Goal: Information Seeking & Learning: Find specific page/section

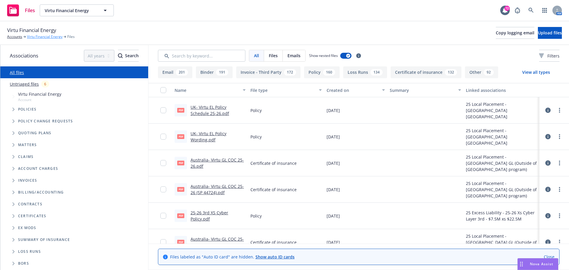
click at [37, 36] on link "Virtu Financial Energy" at bounding box center [45, 36] width 36 height 5
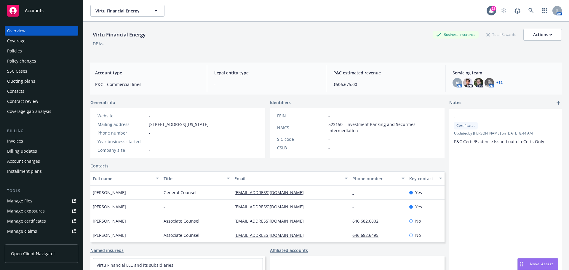
click at [17, 52] on div "Policies" at bounding box center [14, 50] width 15 height 9
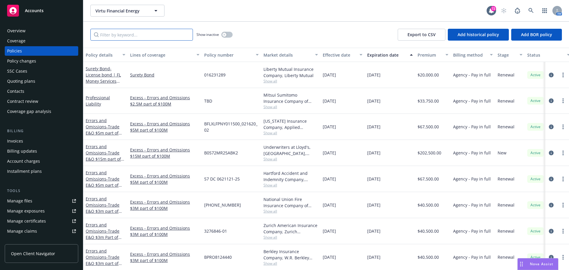
click at [141, 32] on input "Filter by keyword..." at bounding box center [141, 35] width 103 height 12
type input "hong kong"
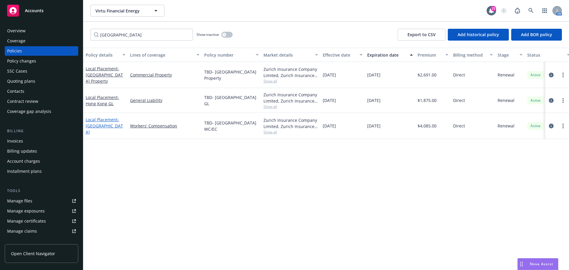
click at [108, 124] on span "- Hong Kong WC" at bounding box center [104, 126] width 37 height 18
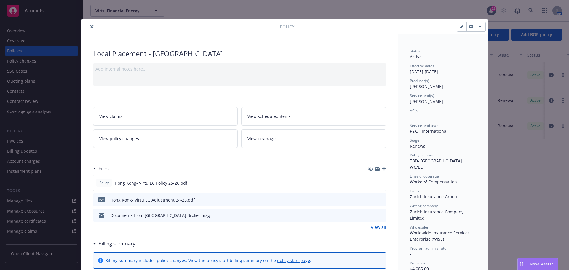
click at [19, 200] on div "Policy Local Placement - [GEOGRAPHIC_DATA] Add internal notes here... View clai…" at bounding box center [284, 135] width 569 height 270
click at [375, 226] on link "View all" at bounding box center [378, 227] width 15 height 6
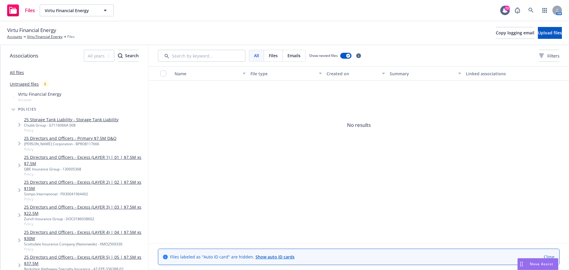
click at [256, 56] on span "All" at bounding box center [256, 55] width 5 height 6
click at [17, 73] on link "All files" at bounding box center [17, 73] width 14 height 6
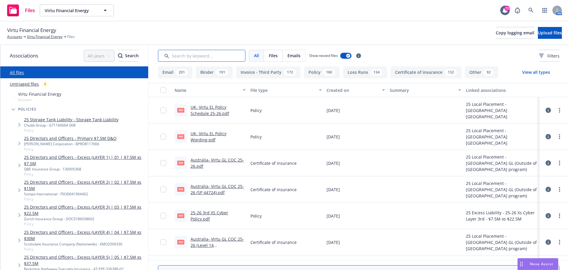
click at [185, 55] on input "Search by keyword..." at bounding box center [201, 56] width 87 height 12
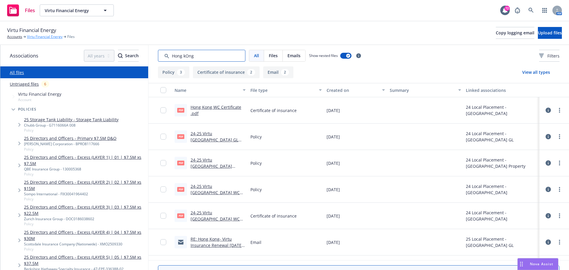
type input "Hong kOng"
click at [58, 37] on link "Virtu Financial Energy" at bounding box center [45, 36] width 36 height 5
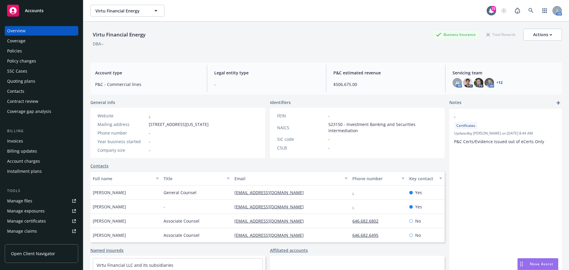
click at [20, 52] on div "Policies" at bounding box center [14, 50] width 15 height 9
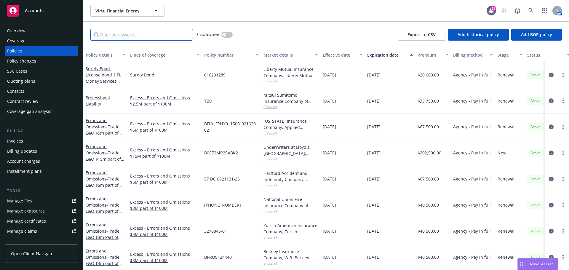
click at [115, 38] on input "Filter by keyword..." at bounding box center [141, 35] width 103 height 12
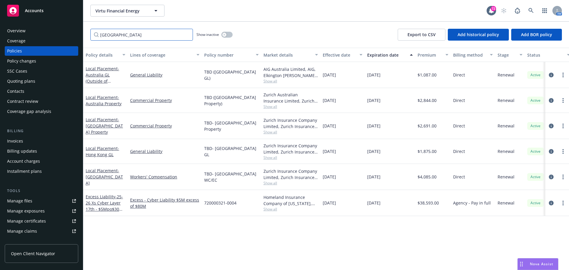
type input "Hong kong"
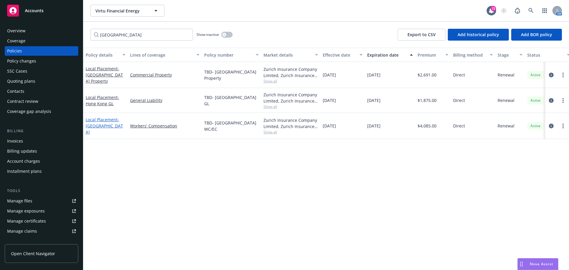
click at [103, 123] on link "Local Placement - Hong Kong WC" at bounding box center [104, 126] width 37 height 18
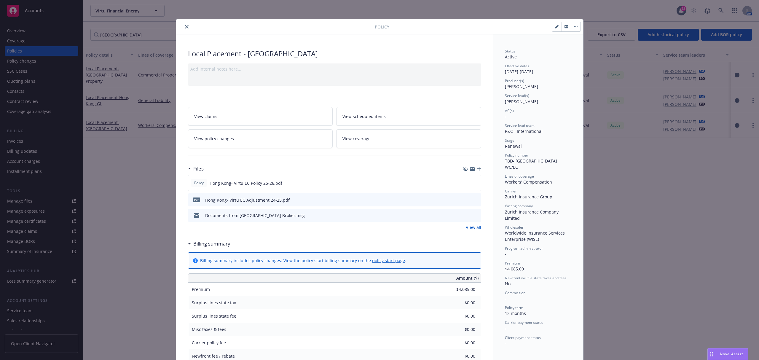
click at [185, 27] on icon "close" at bounding box center [187, 27] width 4 height 4
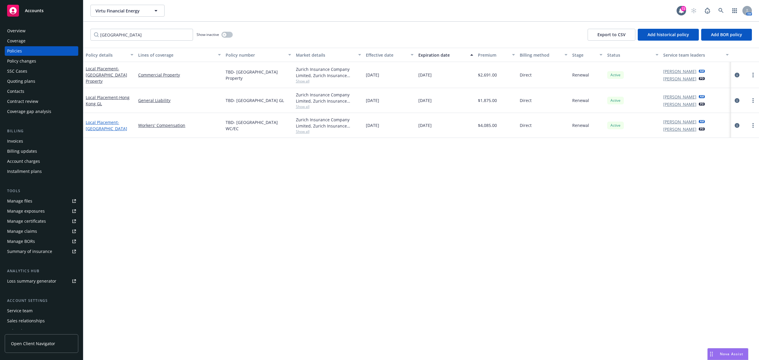
click at [103, 122] on link "Local Placement - Hong Kong WC" at bounding box center [107, 125] width 42 height 12
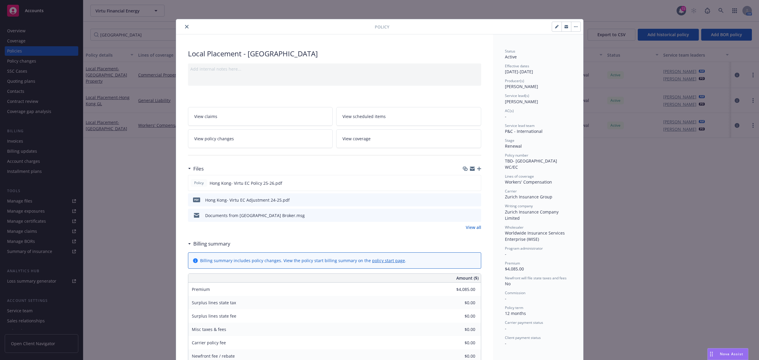
scroll to position [18, 0]
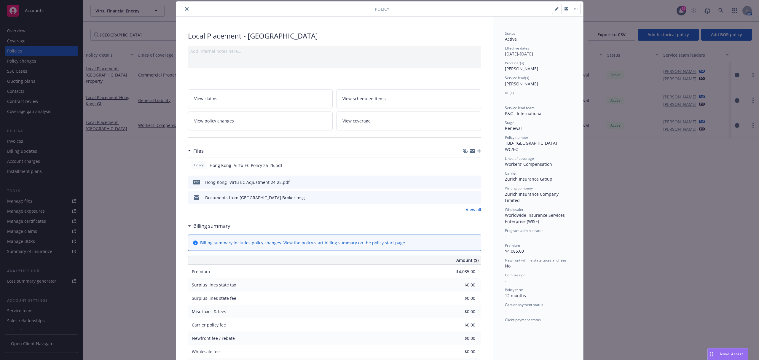
click at [183, 9] on button "close" at bounding box center [186, 8] width 7 height 7
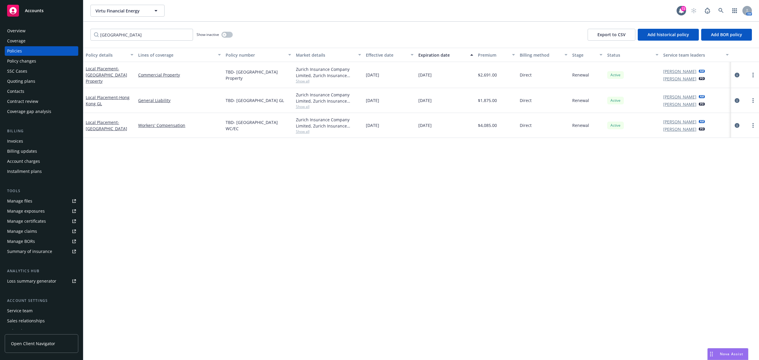
click at [28, 202] on div "Manage files" at bounding box center [19, 200] width 25 height 9
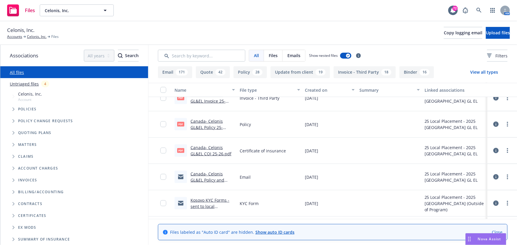
scroll to position [350, 0]
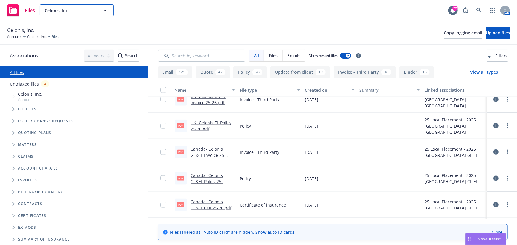
click at [106, 11] on icon "button" at bounding box center [105, 10] width 7 height 7
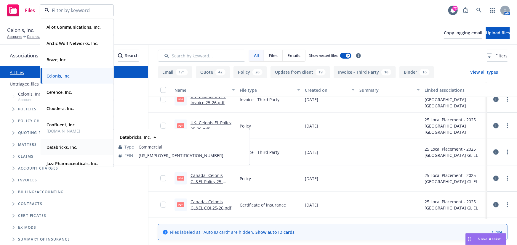
click at [64, 149] on strong "Databricks, Inc." at bounding box center [62, 148] width 31 height 6
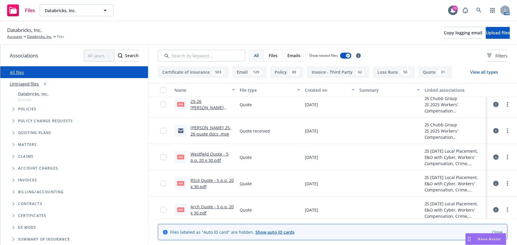
scroll to position [135, 0]
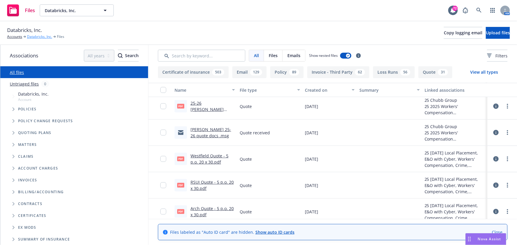
click at [38, 36] on link "Databricks, Inc." at bounding box center [39, 36] width 25 height 5
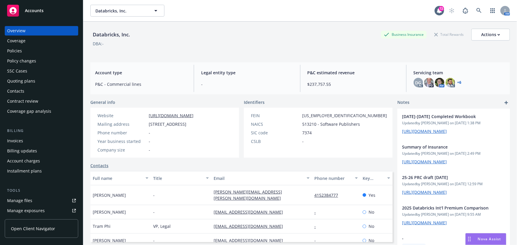
click at [23, 51] on div "Policies" at bounding box center [41, 50] width 69 height 9
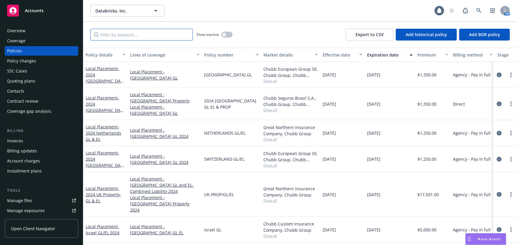
click at [116, 38] on input "Filter by keyword..." at bounding box center [141, 35] width 103 height 12
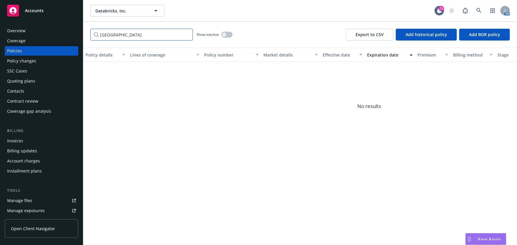
type input "[GEOGRAPHIC_DATA]"
click at [122, 15] on button "Databricks, Inc." at bounding box center [127, 11] width 74 height 12
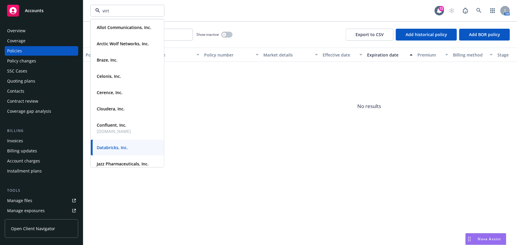
type input "virtu"
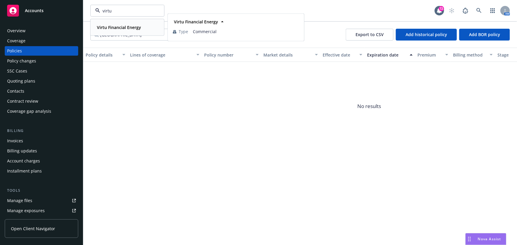
click at [121, 27] on strong "Virtu Financial Energy" at bounding box center [119, 28] width 44 height 6
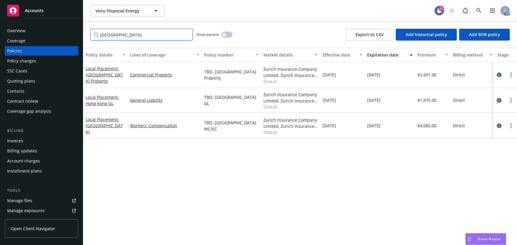
drag, startPoint x: 125, startPoint y: 35, endPoint x: 65, endPoint y: 38, distance: 60.2
click at [65, 38] on div "Accounts Overview Coverage Policies Policy changes SSC Cases Quoting plans Cont…" at bounding box center [258, 122] width 517 height 245
type input "AUstralia"
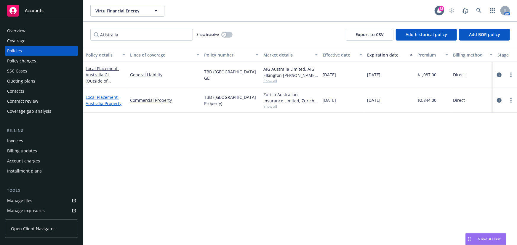
click at [105, 101] on span "- [GEOGRAPHIC_DATA] Property" at bounding box center [104, 101] width 36 height 12
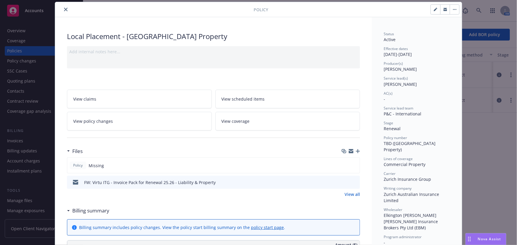
scroll to position [27, 0]
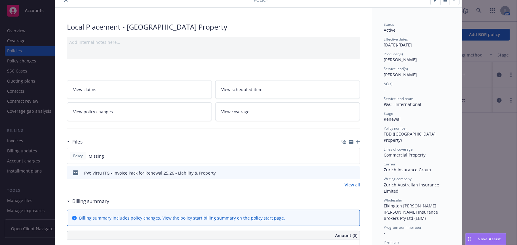
click at [352, 184] on link "View all" at bounding box center [352, 185] width 15 height 6
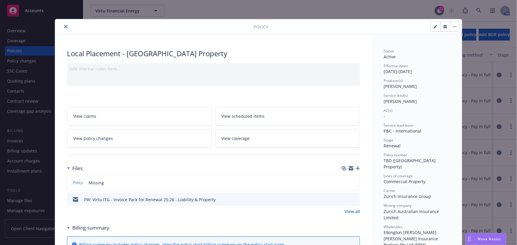
click at [63, 22] on div "Policy" at bounding box center [258, 26] width 407 height 15
click at [63, 25] on button "close" at bounding box center [65, 26] width 7 height 7
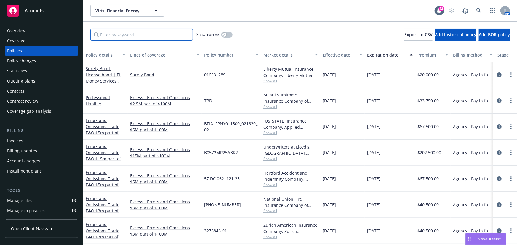
click at [127, 33] on input "Filter by keyword..." at bounding box center [141, 35] width 103 height 12
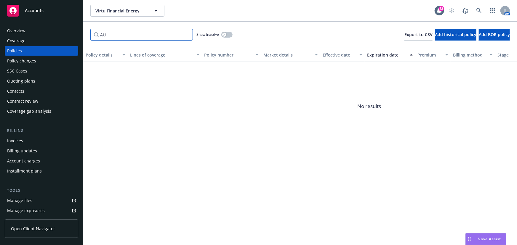
type input "A"
type input "u"
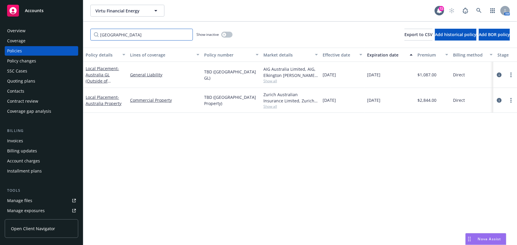
type input "Australia"
click at [106, 78] on div "Local Placement - Australia GL (Outside of Zurich program)" at bounding box center [106, 75] width 40 height 19
click at [97, 74] on span "- Australia GL (Outside of Zurich program)" at bounding box center [104, 81] width 37 height 31
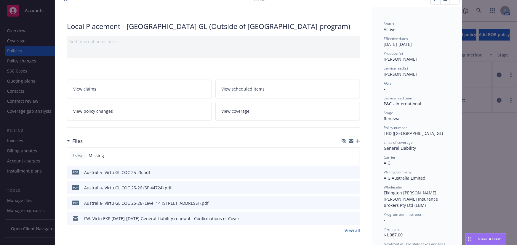
scroll to position [54, 0]
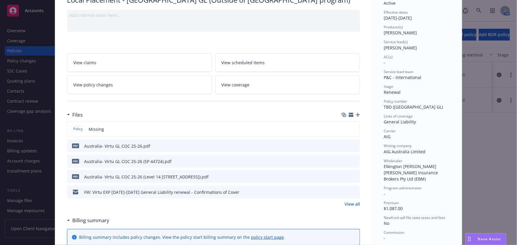
click at [354, 148] on button at bounding box center [354, 146] width 5 height 6
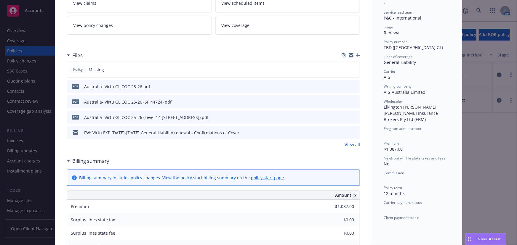
scroll to position [81, 0]
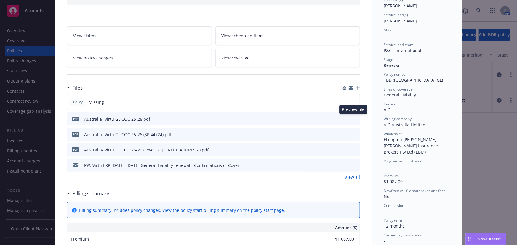
click at [353, 118] on icon "preview file" at bounding box center [354, 119] width 5 height 4
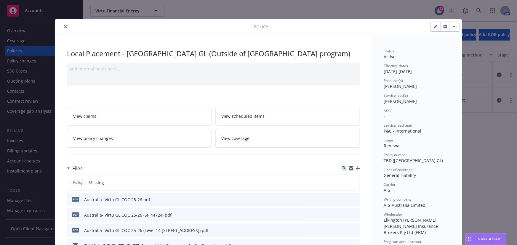
scroll to position [0, 0]
click at [62, 26] on button "close" at bounding box center [65, 26] width 7 height 7
click at [64, 28] on icon "close" at bounding box center [66, 27] width 4 height 4
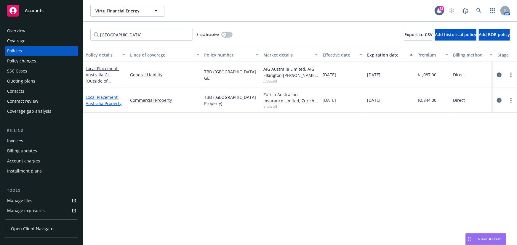
click at [98, 97] on link "Local Placement - Australia Property" at bounding box center [104, 101] width 36 height 12
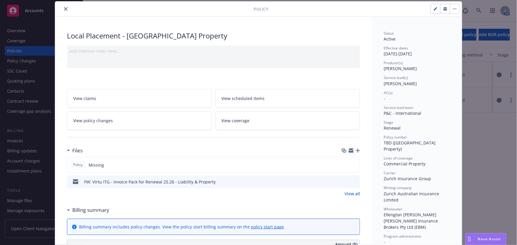
scroll to position [44, 0]
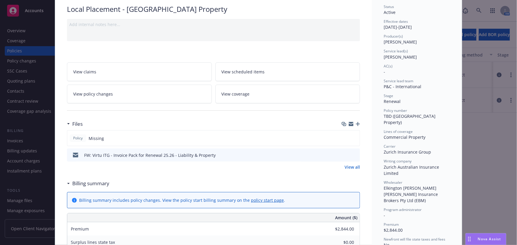
click at [353, 154] on icon "preview file" at bounding box center [354, 155] width 5 height 4
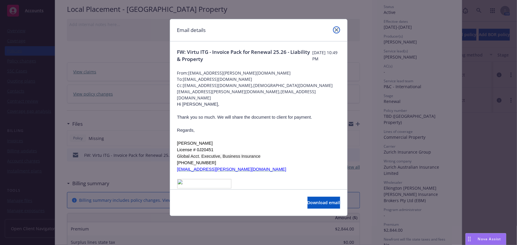
click at [338, 30] on icon "close" at bounding box center [337, 30] width 4 height 4
